Goal: Entertainment & Leisure: Consume media (video, audio)

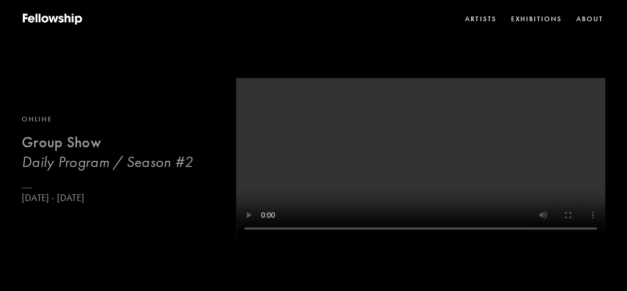
click at [109, 157] on h3 "Daily Program / Season #2" at bounding box center [107, 162] width 171 height 19
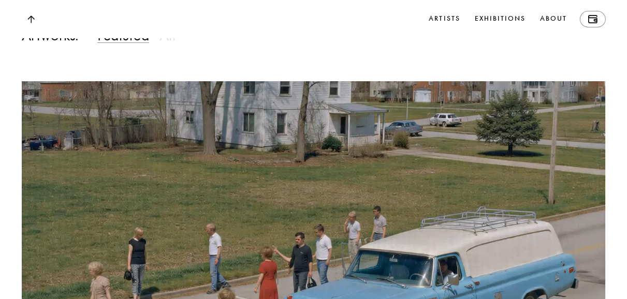
scroll to position [889, 0]
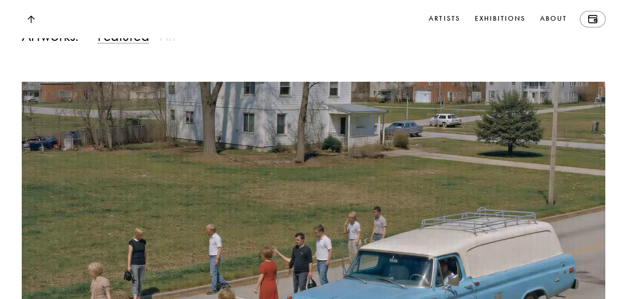
click at [159, 46] on div "Featured All" at bounding box center [131, 35] width 88 height 19
click at [171, 46] on h3 "All" at bounding box center [167, 35] width 16 height 19
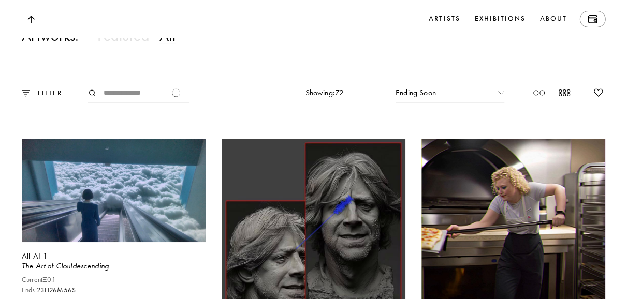
click at [127, 83] on input "Search" at bounding box center [138, 93] width 101 height 20
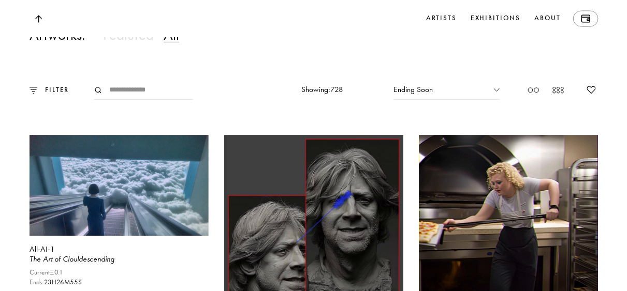
scroll to position [901, 0]
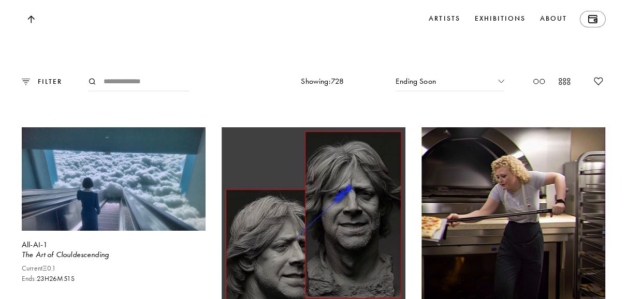
click at [118, 34] on h3 "Featured" at bounding box center [123, 24] width 52 height 19
click at [122, 34] on h3 "Featured" at bounding box center [123, 24] width 52 height 19
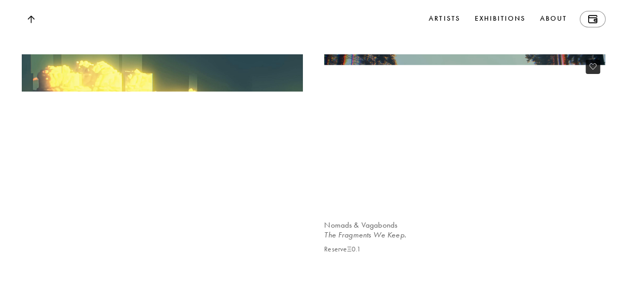
scroll to position [9512, 0]
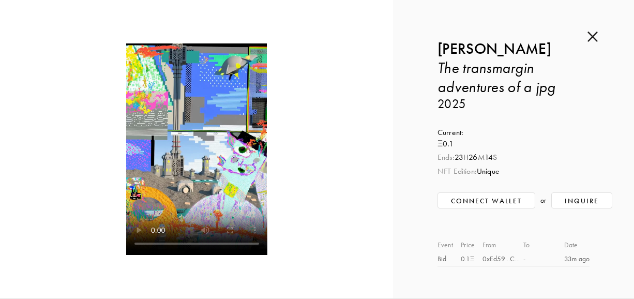
click at [196, 123] on video at bounding box center [196, 149] width 141 height 212
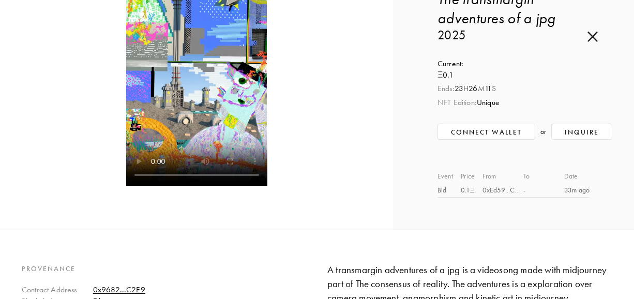
scroll to position [68, 0]
click at [488, 192] on div "0xEd59...C4de" at bounding box center [503, 190] width 41 height 11
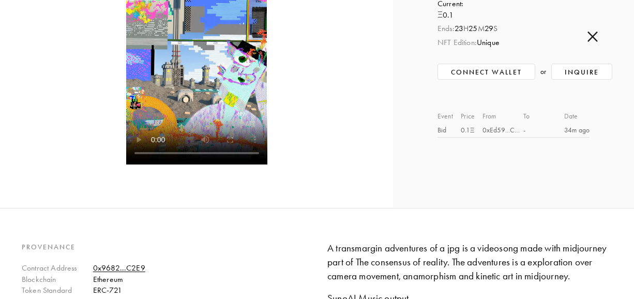
scroll to position [41, 0]
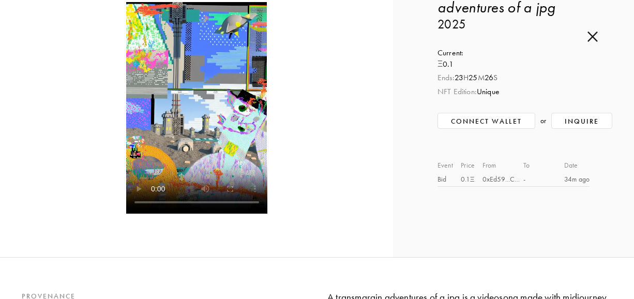
drag, startPoint x: 374, startPoint y: 117, endPoint x: 337, endPoint y: 212, distance: 101.1
click at [337, 212] on div at bounding box center [196, 108] width 306 height 212
